Goal: Use online tool/utility

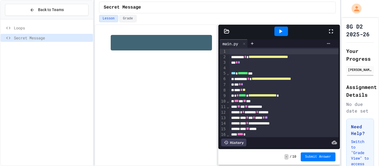
click at [280, 31] on icon at bounding box center [280, 31] width 3 height 4
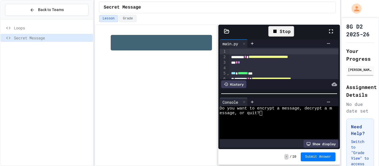
click at [267, 113] on div "essage, or quit?" at bounding box center [276, 113] width 112 height 5
click at [303, 128] on div at bounding box center [276, 127] width 112 height 5
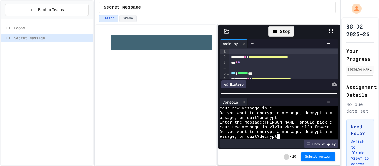
scroll to position [38, 0]
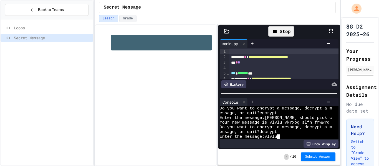
click at [278, 35] on div "Stop" at bounding box center [281, 31] width 26 height 11
click at [278, 35] on div at bounding box center [281, 31] width 14 height 9
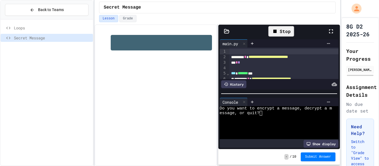
click at [282, 28] on div "Stop" at bounding box center [281, 31] width 26 height 11
click at [278, 28] on icon at bounding box center [280, 31] width 7 height 7
click at [263, 105] on div at bounding box center [290, 102] width 85 height 8
click at [266, 111] on div "essage, or quit?" at bounding box center [276, 113] width 112 height 5
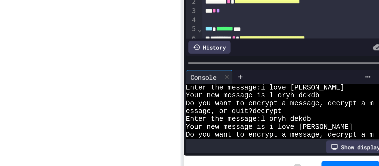
scroll to position [11, 0]
